Goal: Use online tool/utility: Use online tool/utility

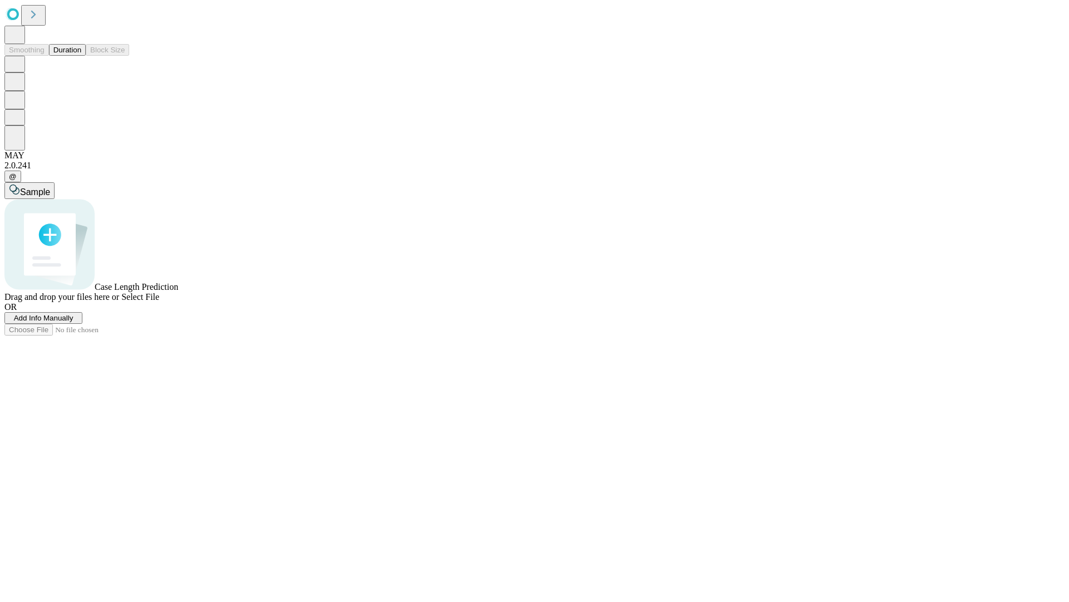
click at [159, 301] on span "Select File" at bounding box center [140, 296] width 38 height 9
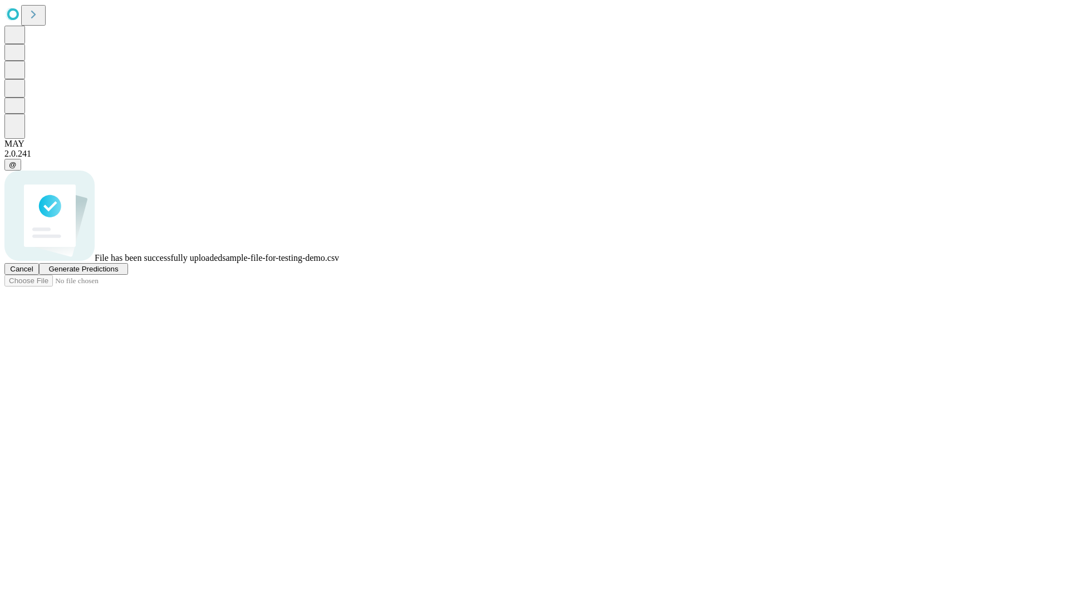
click at [118, 273] on span "Generate Predictions" at bounding box center [83, 269] width 70 height 8
